Goal: Find specific page/section: Find specific page/section

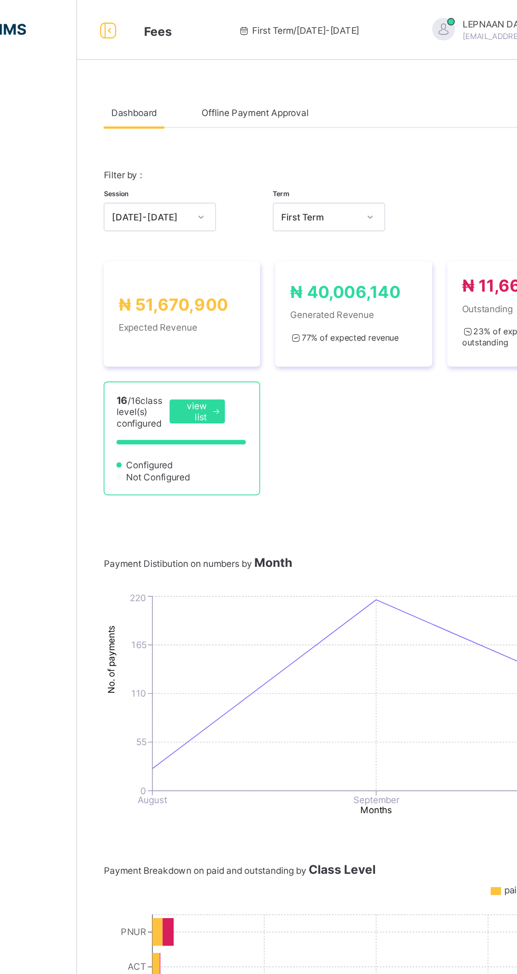
click at [271, 81] on span "Offline Payment Approval" at bounding box center [252, 79] width 75 height 8
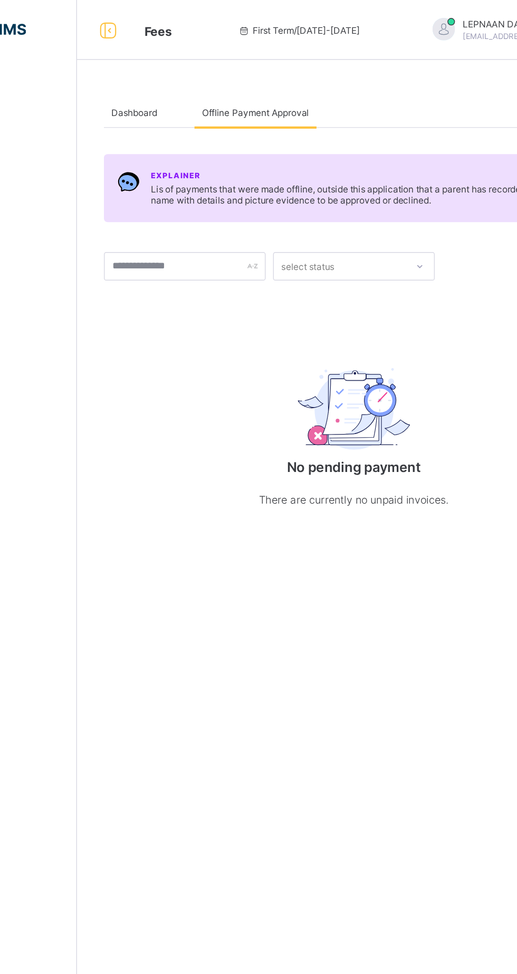
click at [174, 87] on div "Dashboard" at bounding box center [167, 79] width 43 height 21
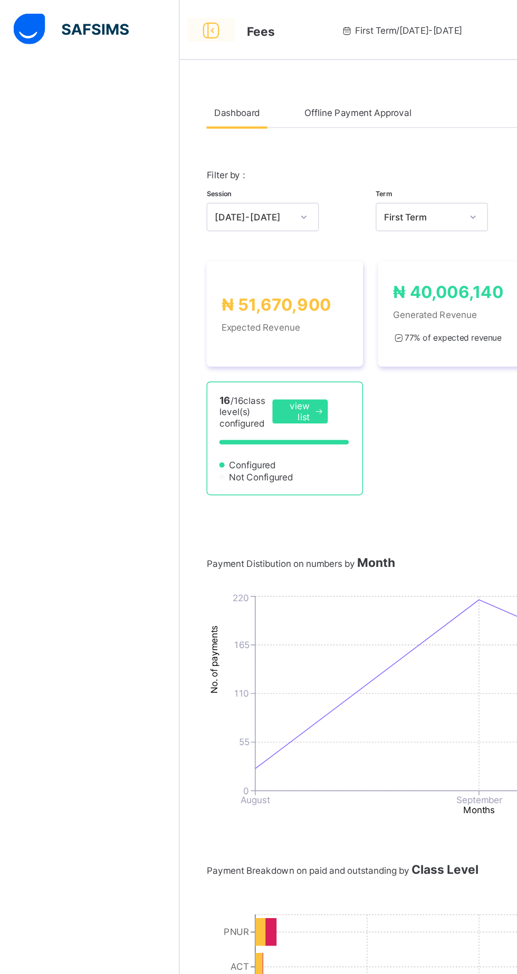
click at [163, 21] on div at bounding box center [149, 21] width 34 height 17
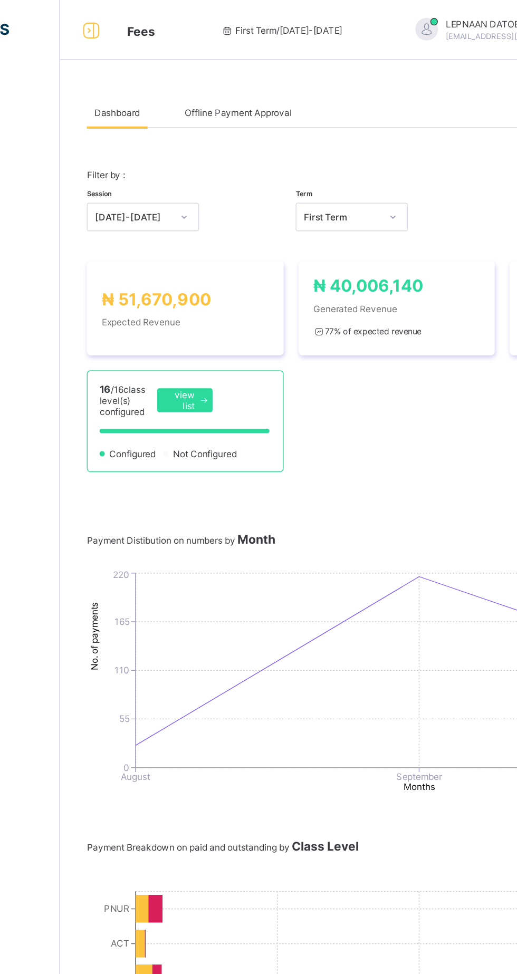
click at [100, 17] on span "Fees" at bounding box center [100, 22] width 20 height 11
click at [91, 24] on span "Fees" at bounding box center [100, 22] width 20 height 11
click at [110, 28] on div "Fees First Term / [DATE]-[DATE] LEPNAAN DATOEL [EMAIL_ADDRESS][DOMAIN_NAME]" at bounding box center [258, 21] width 517 height 42
click at [101, 21] on span "Fees" at bounding box center [100, 22] width 20 height 11
